Goal: Task Accomplishment & Management: Use online tool/utility

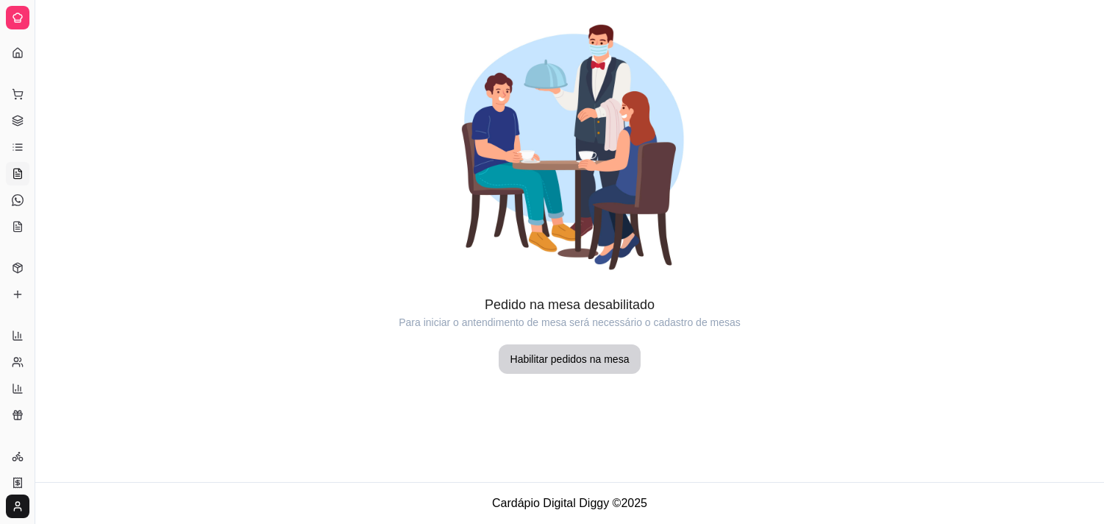
click at [17, 145] on icon at bounding box center [18, 147] width 12 height 12
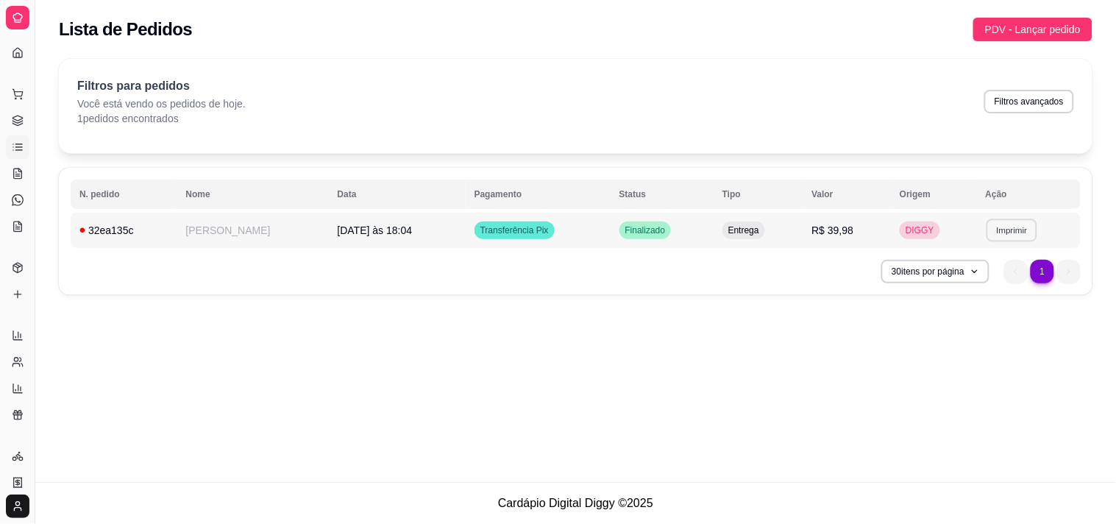
click at [1019, 226] on button "Imprimir" at bounding box center [1012, 230] width 51 height 23
click at [990, 285] on button "IMPRESSORA" at bounding box center [984, 282] width 107 height 24
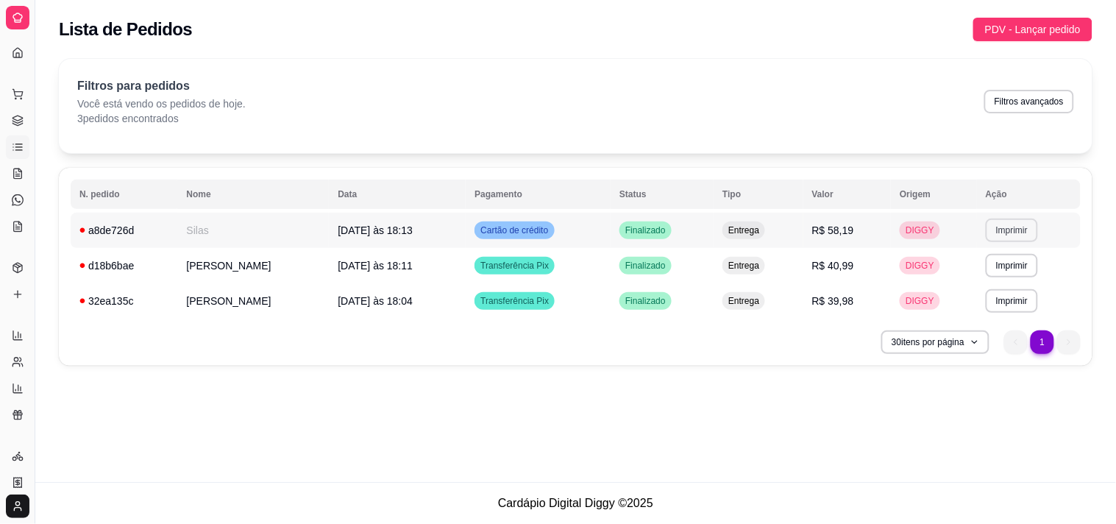
click at [986, 225] on button "Imprimir" at bounding box center [1012, 231] width 52 height 24
click at [959, 285] on button "IMPRESSORA" at bounding box center [985, 282] width 107 height 24
click at [1032, 265] on button "Imprimir" at bounding box center [1012, 265] width 51 height 23
click at [956, 309] on button "IMPRESSORA" at bounding box center [985, 316] width 103 height 23
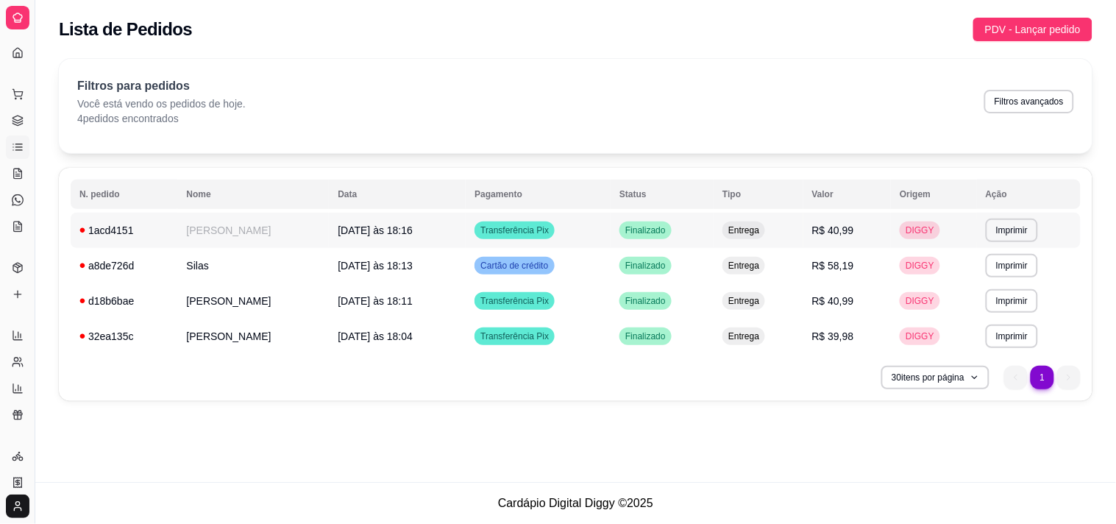
click at [408, 244] on td "[DATE] às 18:16" at bounding box center [397, 230] width 137 height 35
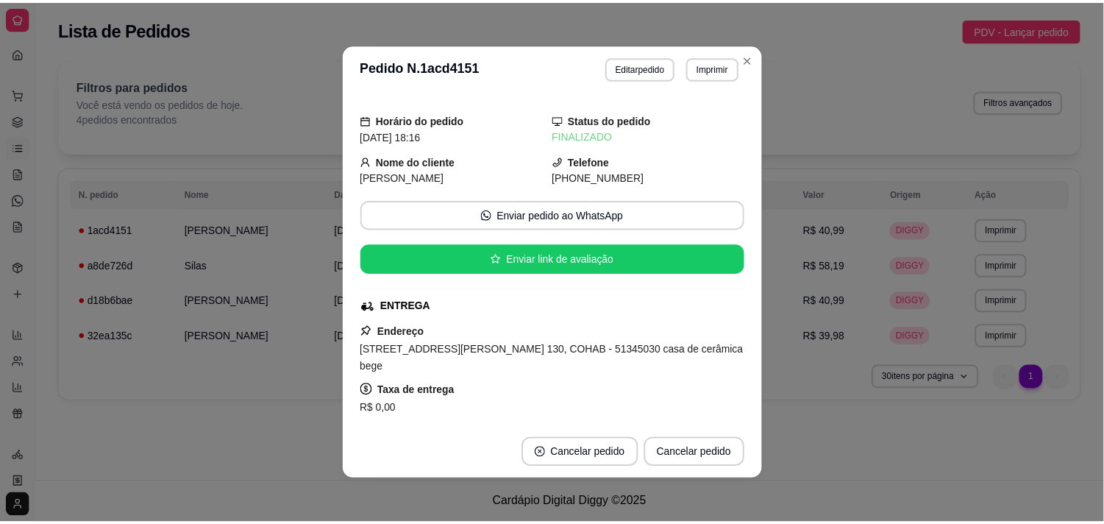
scroll to position [283, 0]
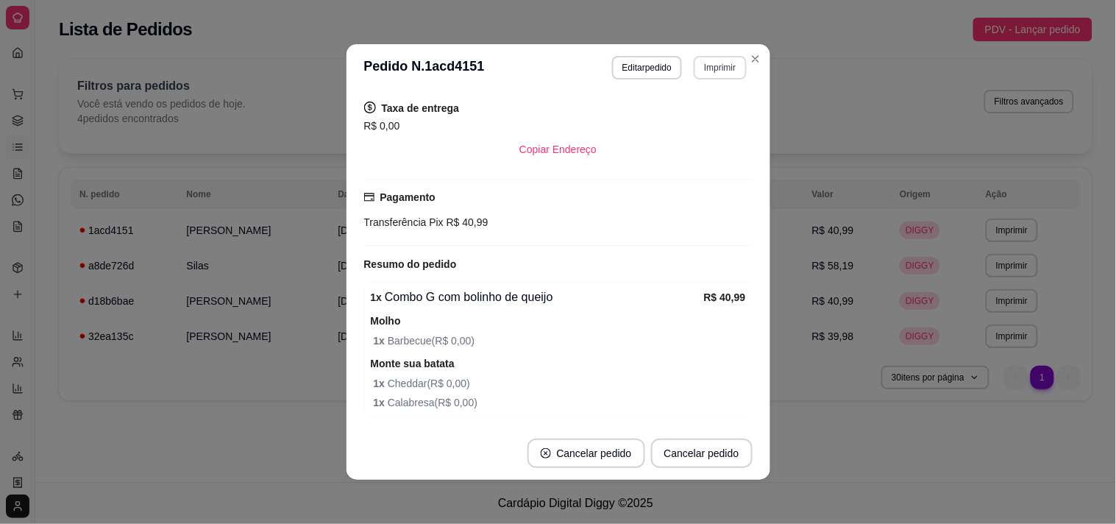
click at [711, 69] on button "Imprimir" at bounding box center [720, 68] width 52 height 24
click at [679, 127] on button "IMPRESSORA" at bounding box center [688, 119] width 103 height 23
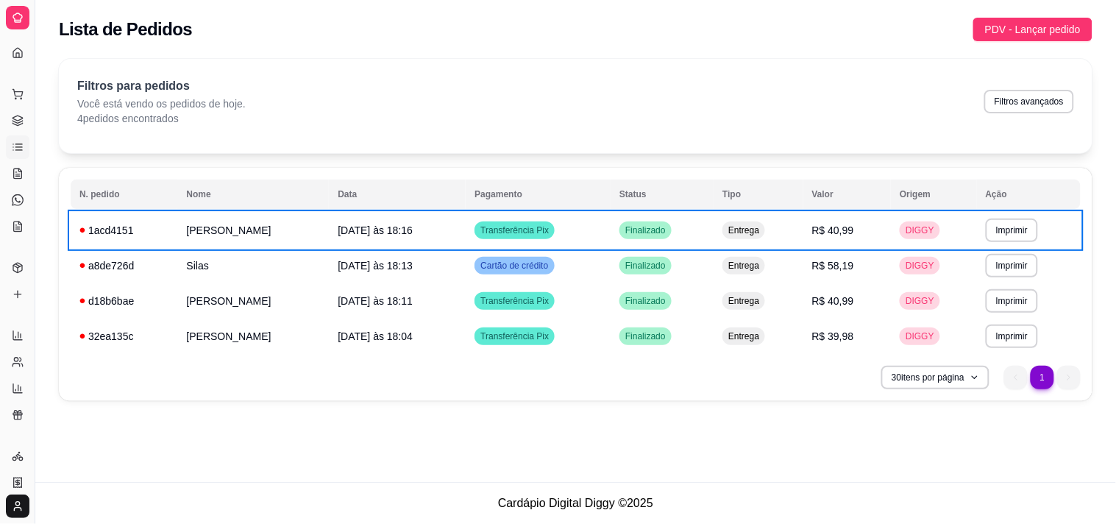
drag, startPoint x: 679, startPoint y: 127, endPoint x: 663, endPoint y: 128, distance: 16.2
click at [663, 128] on div "Filtros para pedidos Você está vendo os pedidos de hoje. 4 pedidos encontrados …" at bounding box center [576, 106] width 1034 height 94
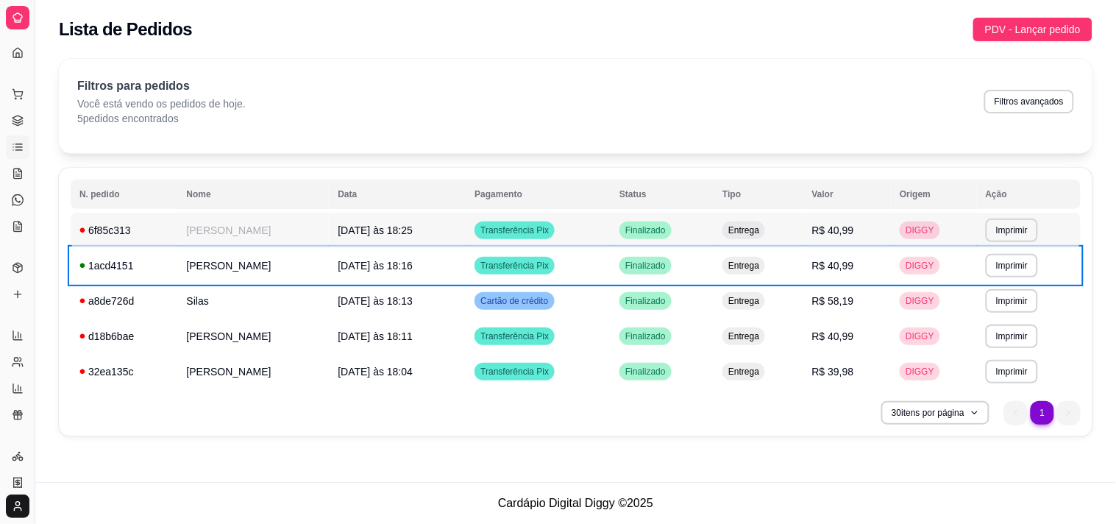
click at [491, 217] on td "Transferência Pix" at bounding box center [538, 230] width 145 height 35
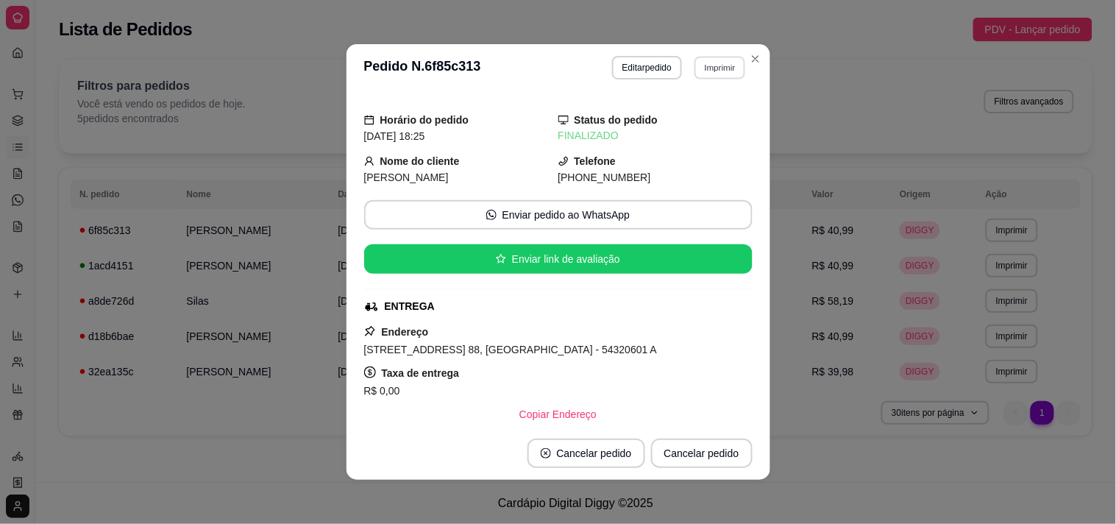
click at [722, 74] on button "Imprimir" at bounding box center [720, 67] width 51 height 23
click at [683, 125] on button "IMPRESSORA" at bounding box center [687, 119] width 103 height 23
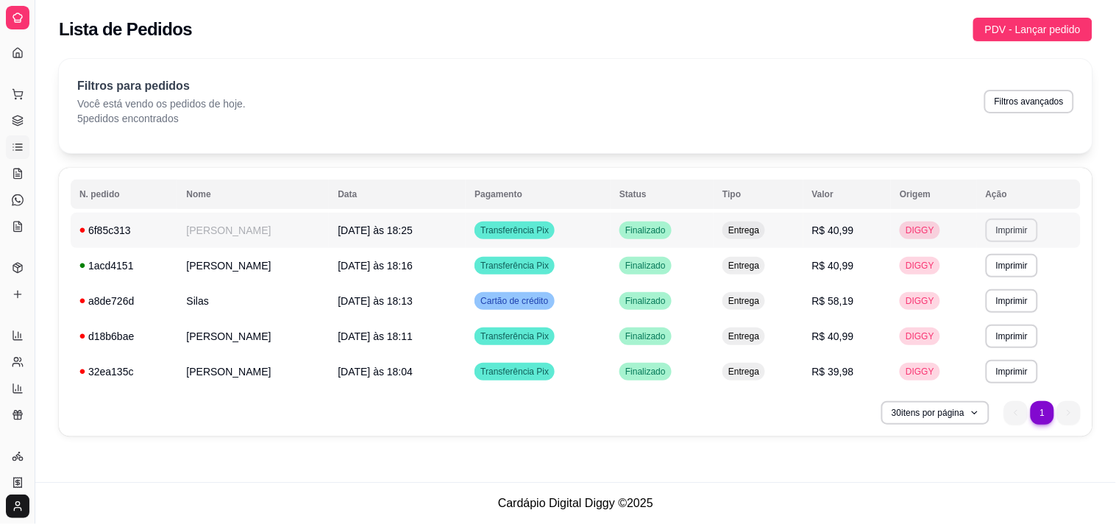
click at [1009, 227] on button "Imprimir" at bounding box center [1012, 231] width 52 height 24
click at [959, 274] on button "IMPRESSORA" at bounding box center [985, 282] width 107 height 24
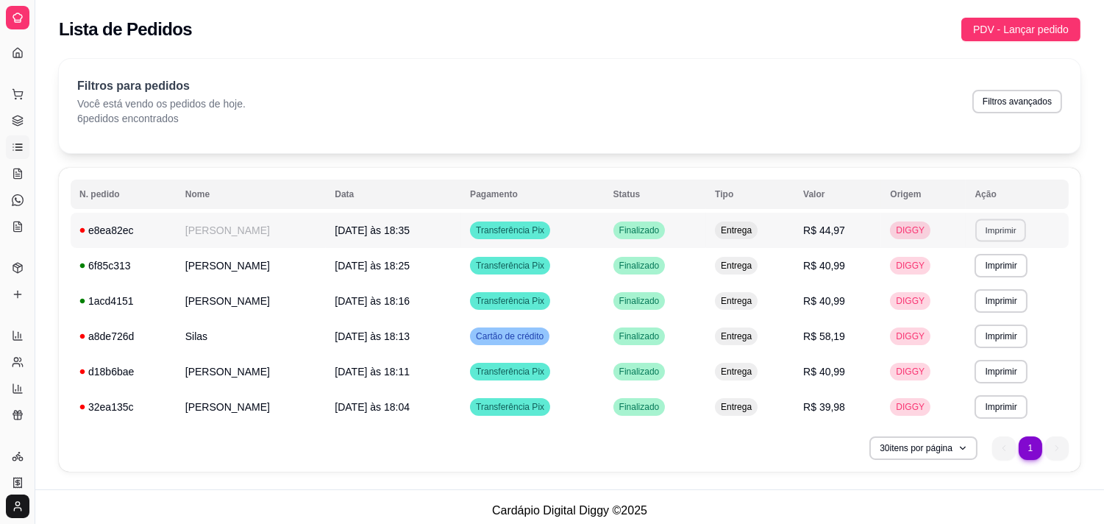
click at [992, 230] on button "Imprimir" at bounding box center [1001, 230] width 51 height 23
click at [958, 268] on div "Escolha a impressora IMPRESSORA" at bounding box center [974, 271] width 121 height 50
click at [952, 274] on button "IMPRESSORA" at bounding box center [974, 281] width 103 height 23
click at [948, 275] on td "DIGGY" at bounding box center [923, 265] width 85 height 35
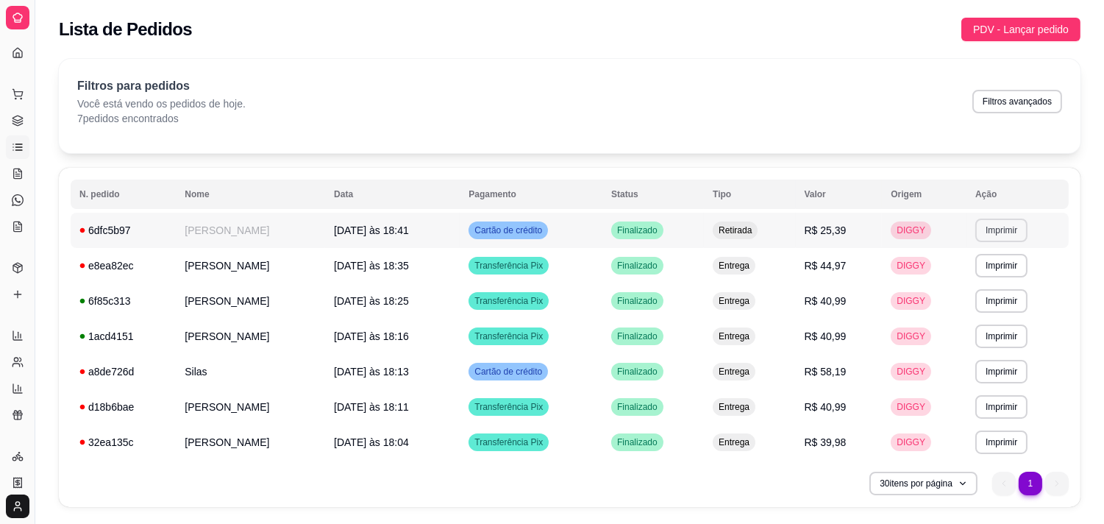
click at [1009, 222] on button "Imprimir" at bounding box center [1002, 231] width 52 height 24
click at [965, 275] on button "IMPRESSORA" at bounding box center [974, 281] width 103 height 23
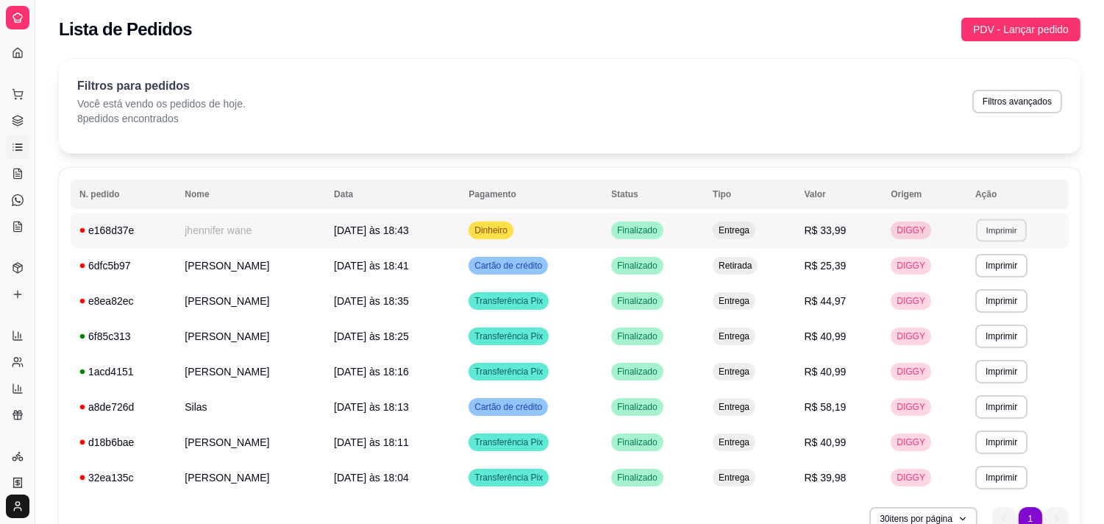
click at [990, 224] on button "Imprimir" at bounding box center [1001, 230] width 51 height 23
click at [959, 282] on button "IMPRESSORA" at bounding box center [974, 281] width 103 height 23
click at [918, 230] on span "DIGGY" at bounding box center [911, 230] width 35 height 12
click at [962, 224] on td "DIGGY" at bounding box center [924, 230] width 85 height 35
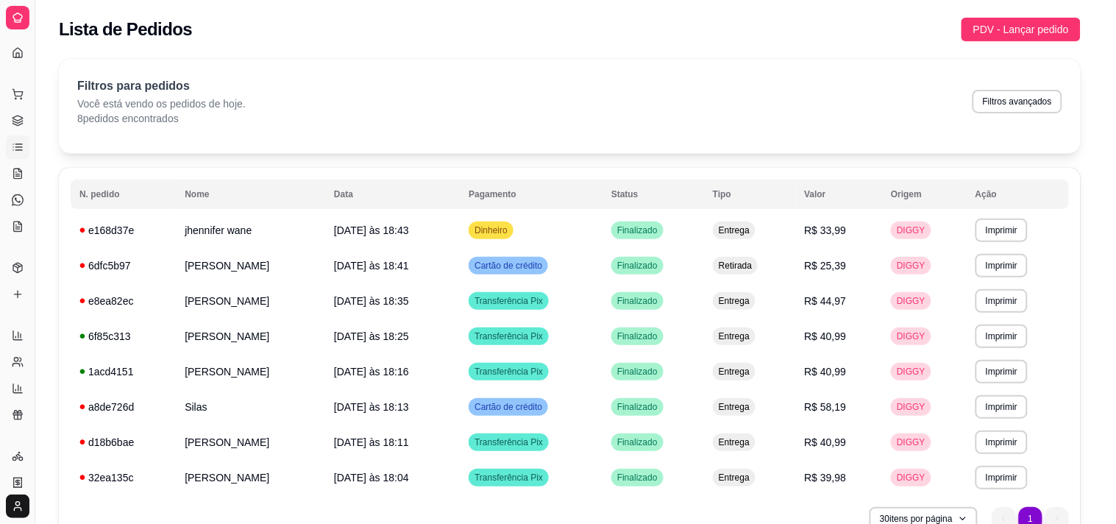
click at [961, 224] on td "DIGGY" at bounding box center [924, 230] width 85 height 35
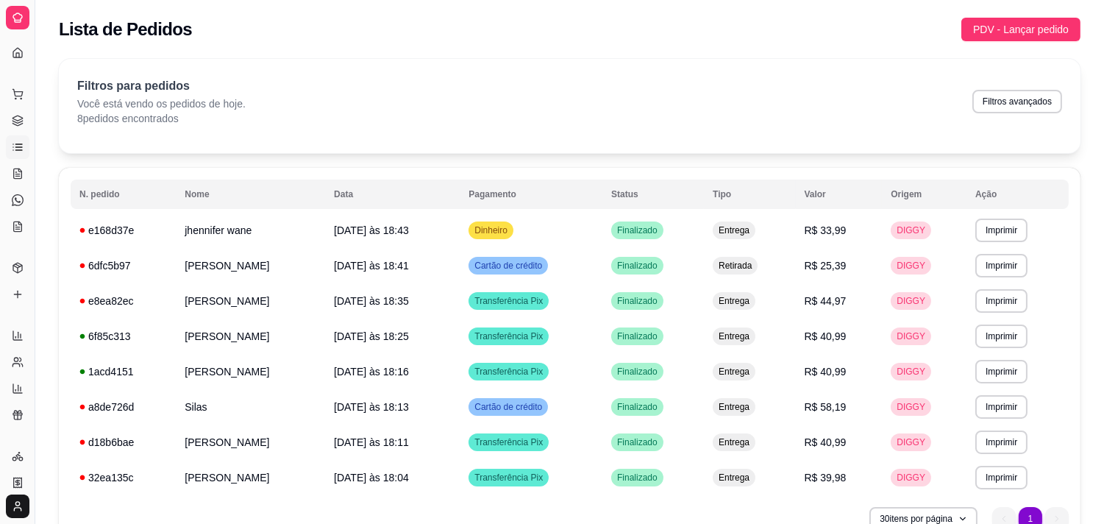
click at [313, 57] on div "**********" at bounding box center [569, 305] width 1069 height 510
